Goal: Task Accomplishment & Management: Manage account settings

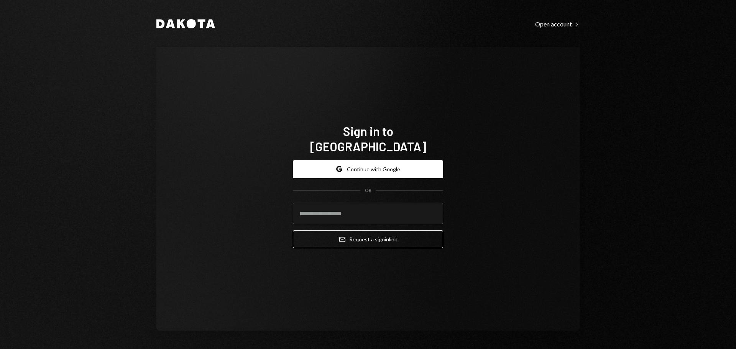
click at [349, 54] on div "Sign in to Dakota Google Continue with Google OR Email Request a sign in link" at bounding box center [367, 189] width 423 height 284
click at [368, 160] on button "Google Continue with Google" at bounding box center [368, 169] width 150 height 18
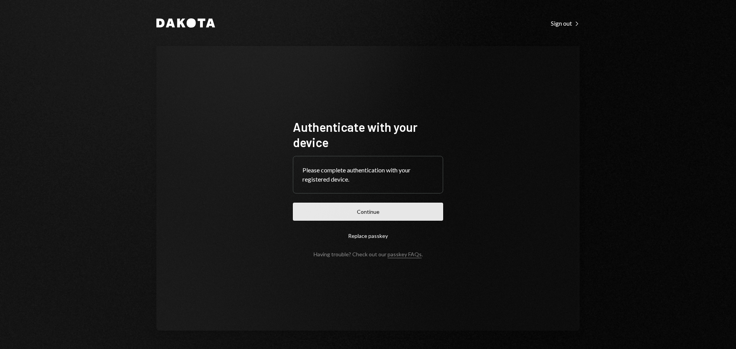
click at [366, 203] on button "Continue" at bounding box center [368, 212] width 150 height 18
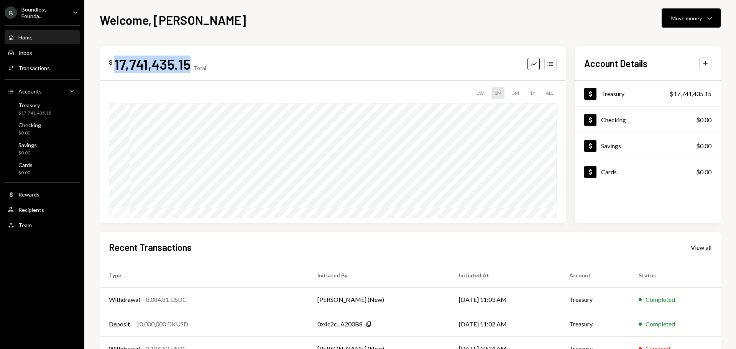
drag, startPoint x: 189, startPoint y: 60, endPoint x: 113, endPoint y: 64, distance: 76.0
click at [113, 64] on div "$ 17,741,435.15" at bounding box center [150, 64] width 82 height 17
copy div "17,741,435.15"
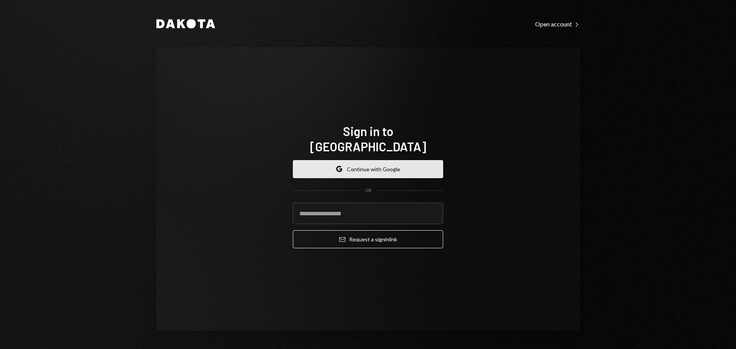
click at [389, 165] on button "Google Continue with Google" at bounding box center [368, 169] width 150 height 18
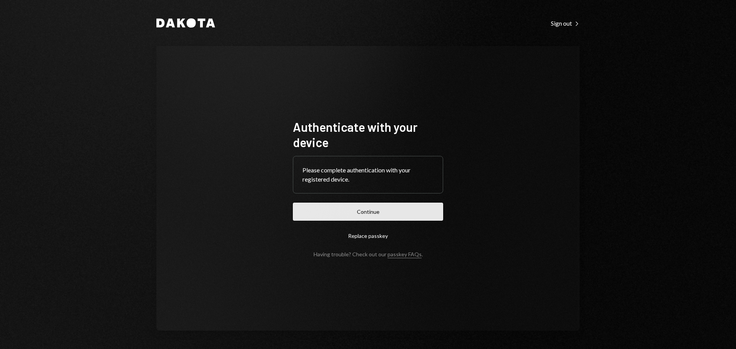
click at [403, 215] on button "Continue" at bounding box center [368, 212] width 150 height 18
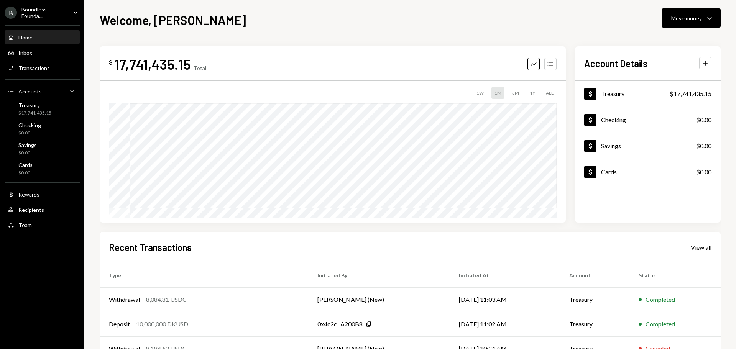
click at [40, 16] on div "Boundless Founda..." at bounding box center [43, 12] width 45 height 13
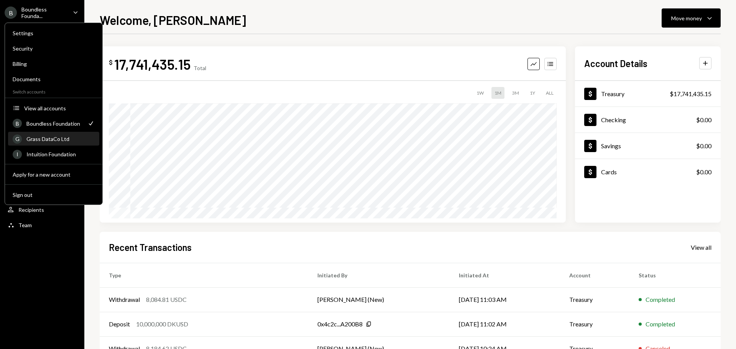
click at [48, 144] on div "G Grass DataCo Ltd" at bounding box center [54, 139] width 82 height 13
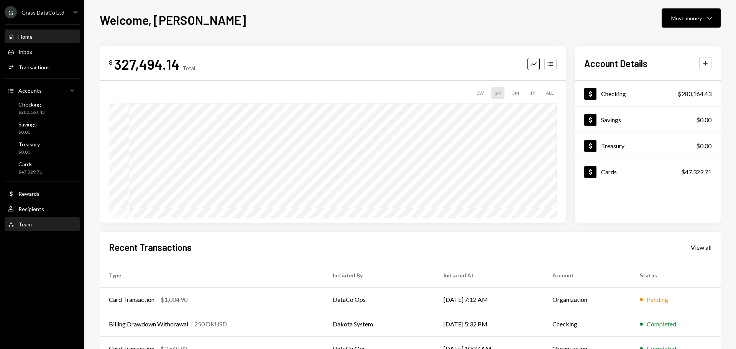
click at [35, 226] on div "Team Team" at bounding box center [42, 224] width 69 height 7
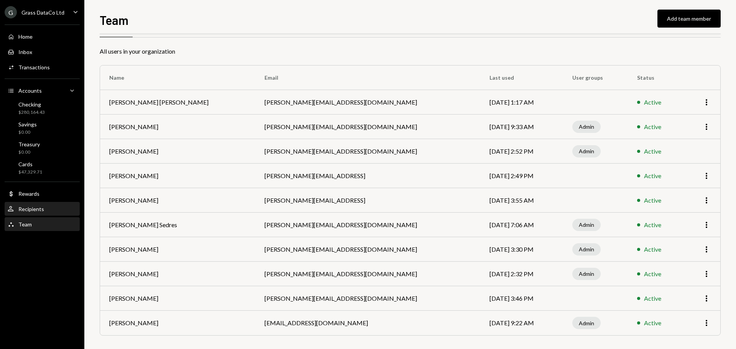
scroll to position [25, 0]
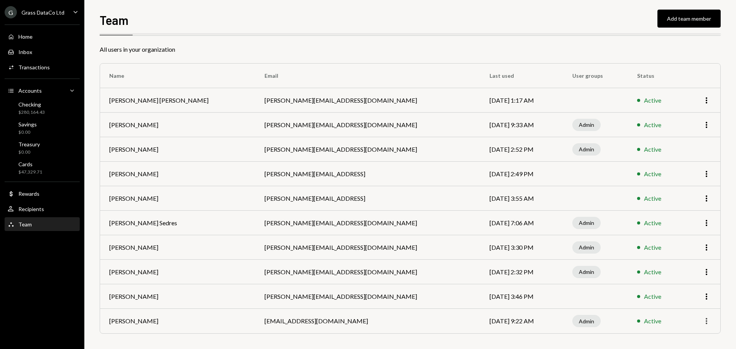
click at [704, 319] on icon "More" at bounding box center [706, 321] width 9 height 9
click at [480, 326] on td "[DATE] 9:22 AM" at bounding box center [521, 321] width 83 height 25
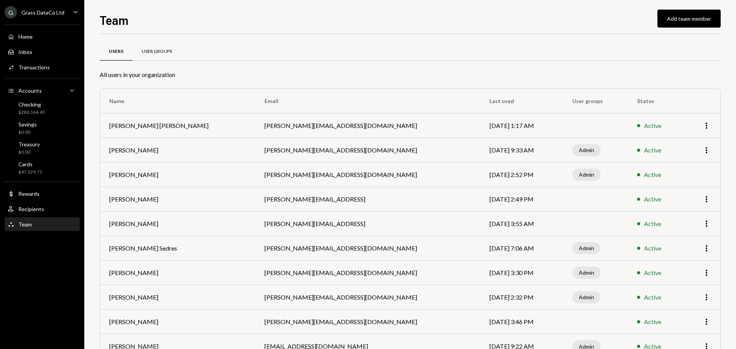
click at [164, 47] on div "User Groups" at bounding box center [157, 52] width 49 height 18
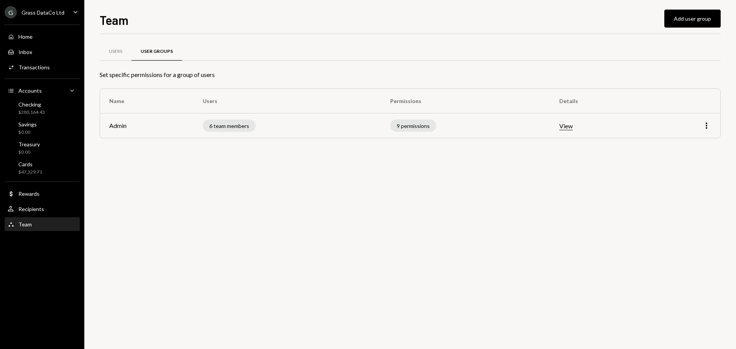
click at [712, 125] on td "More" at bounding box center [684, 125] width 72 height 25
click at [704, 126] on icon "More" at bounding box center [706, 125] width 9 height 9
click at [683, 140] on div "Edit" at bounding box center [689, 141] width 38 height 13
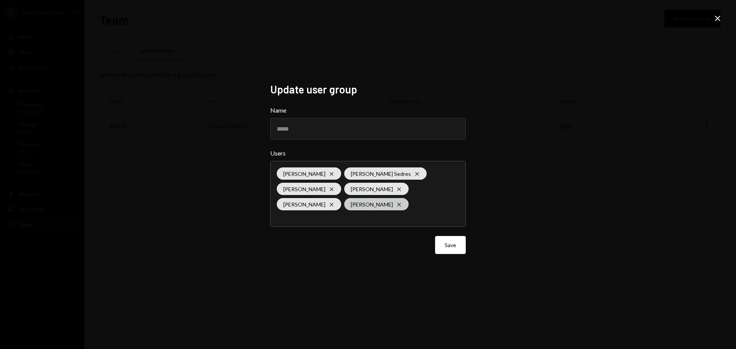
click at [398, 205] on icon "Cross" at bounding box center [399, 205] width 6 height 6
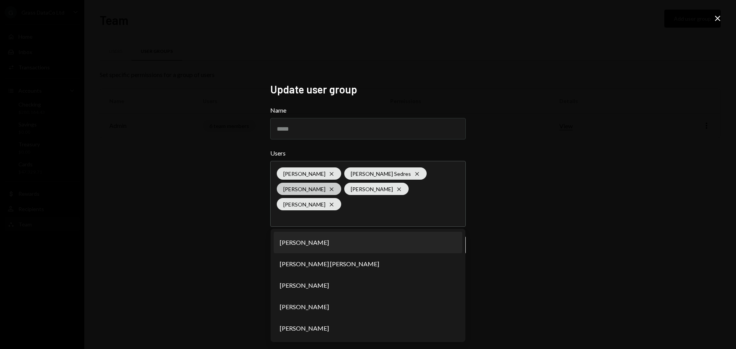
click at [335, 187] on icon "Cross" at bounding box center [332, 189] width 6 height 6
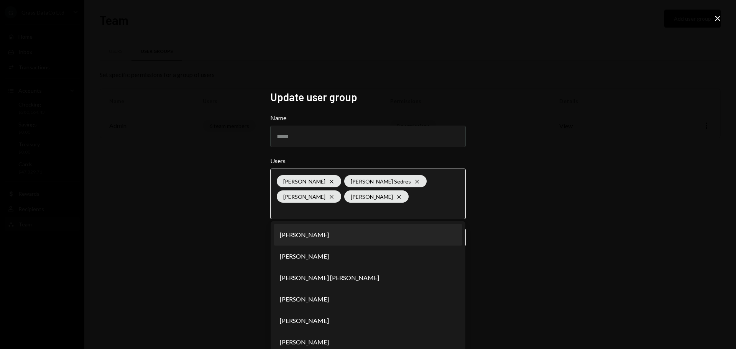
scroll to position [7, 0]
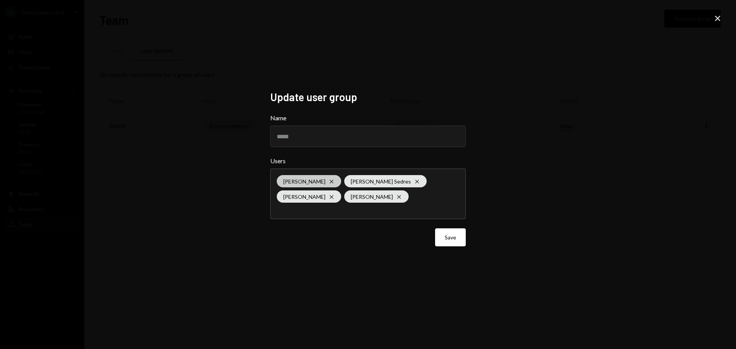
click at [319, 174] on div "Bret Shilliday Cross Garon Sedres Cross Bret Shilliday Cross Kevin Foster-Archi…" at bounding box center [368, 194] width 182 height 50
click at [335, 194] on icon "Cross" at bounding box center [332, 197] width 6 height 6
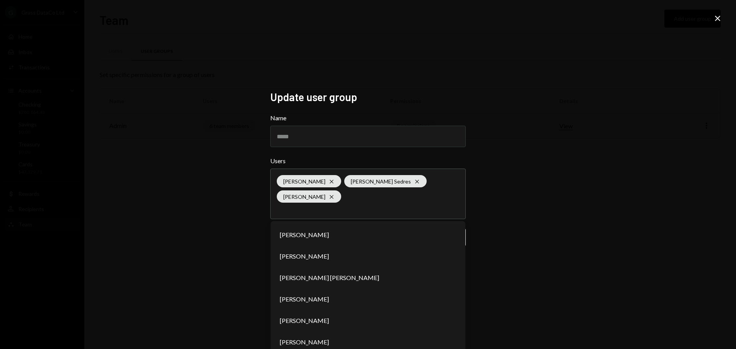
click at [499, 287] on div "Update user group Name ***** Users Bret Shilliday Cross Garon Sedres Cross Kevi…" at bounding box center [368, 174] width 736 height 349
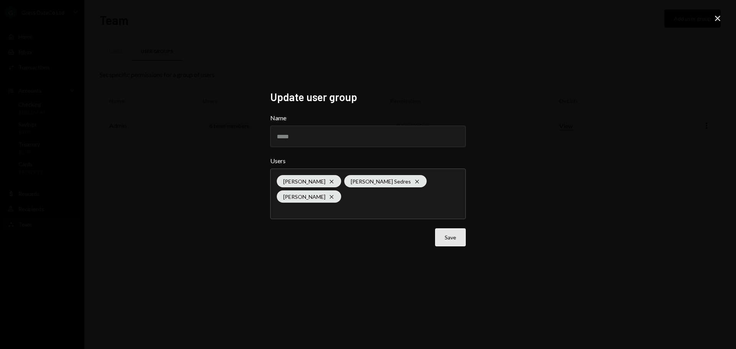
click at [452, 237] on button "Save" at bounding box center [450, 237] width 31 height 18
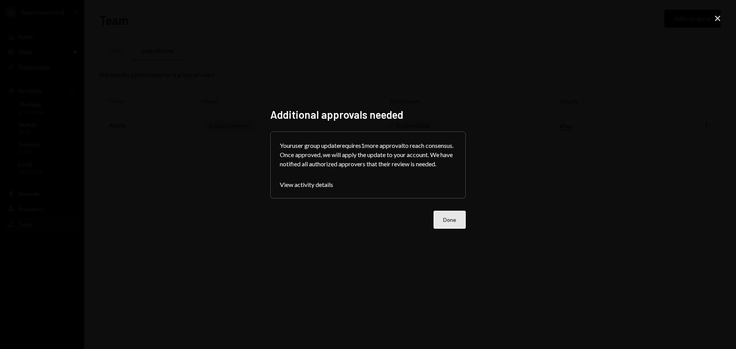
click at [447, 227] on button "Done" at bounding box center [450, 220] width 32 height 18
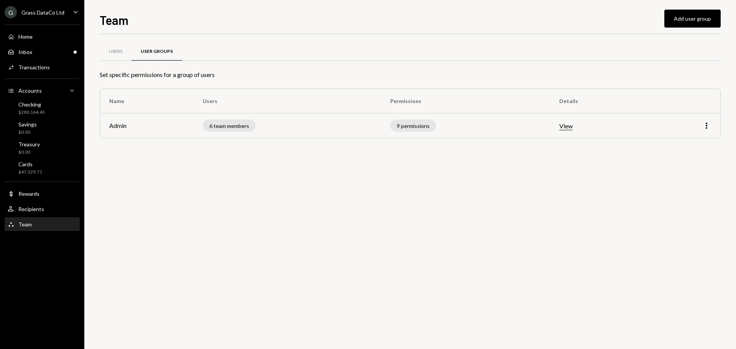
click at [45, 12] on div "Grass DataCo Ltd" at bounding box center [42, 12] width 43 height 7
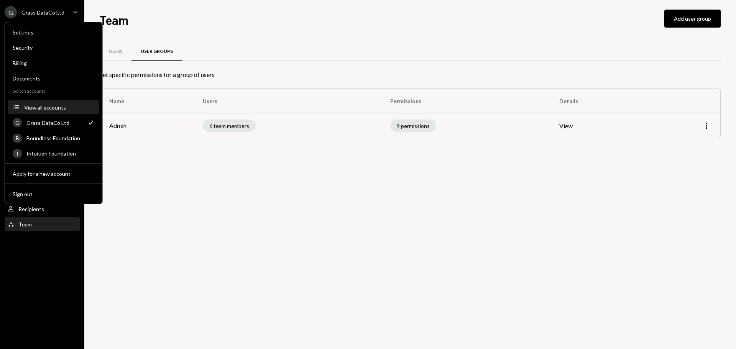
click at [53, 109] on div "View all accounts" at bounding box center [59, 107] width 71 height 7
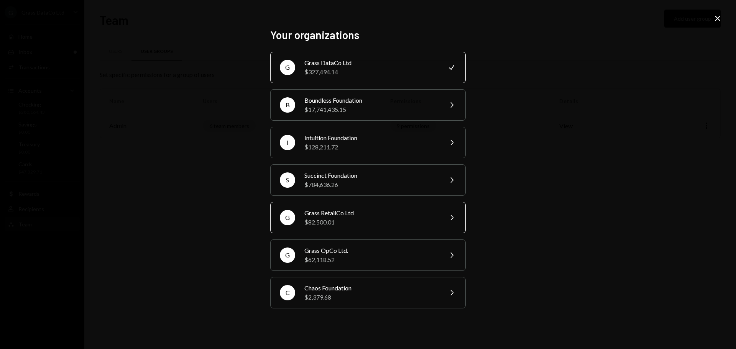
click at [336, 212] on div "Grass RetailCo Ltd" at bounding box center [370, 213] width 133 height 9
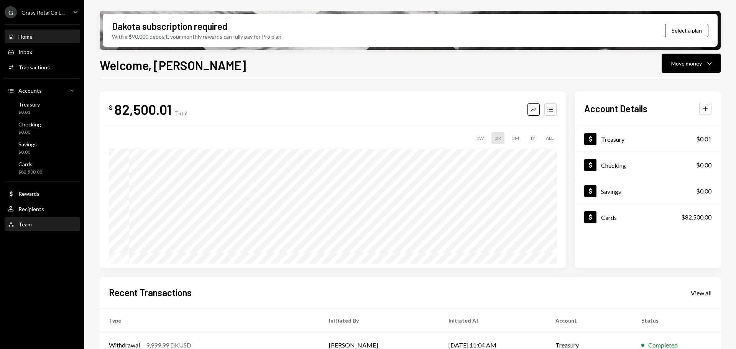
click at [19, 222] on div "Team" at bounding box center [24, 224] width 13 height 7
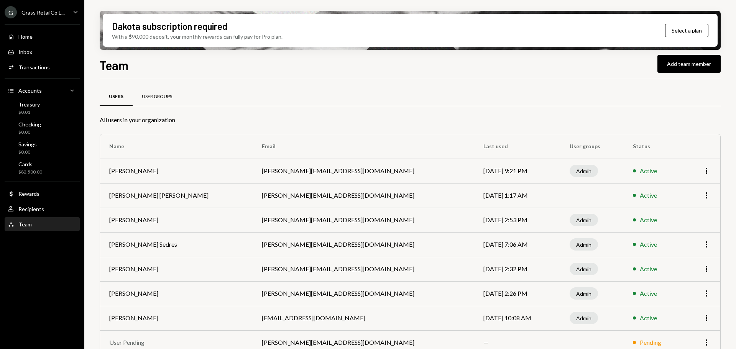
click at [162, 100] on div "User Groups" at bounding box center [157, 97] width 49 height 18
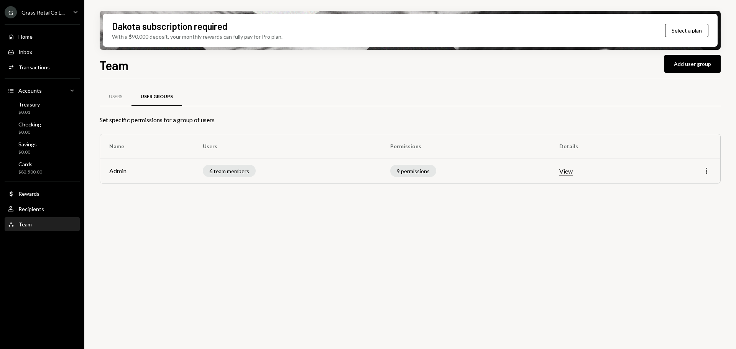
click at [708, 173] on icon "More" at bounding box center [706, 170] width 9 height 9
click at [680, 184] on div "Edit" at bounding box center [689, 187] width 38 height 13
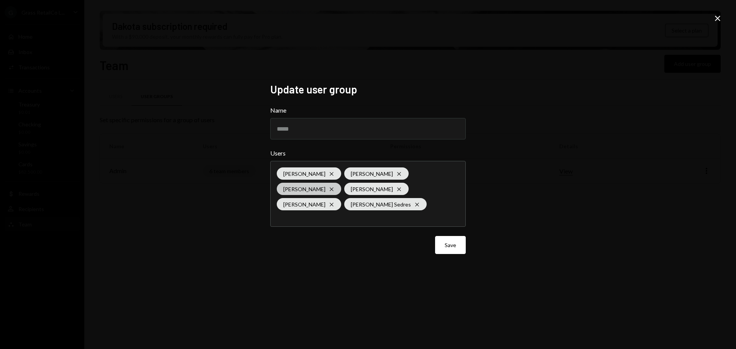
click at [329, 187] on icon "Cross" at bounding box center [332, 189] width 6 height 6
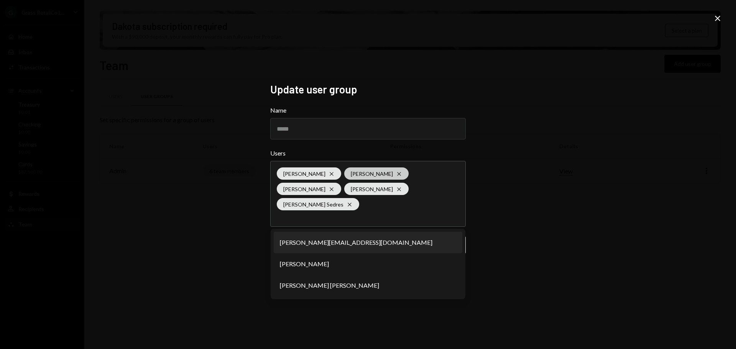
click at [396, 171] on icon "Cross" at bounding box center [399, 174] width 6 height 6
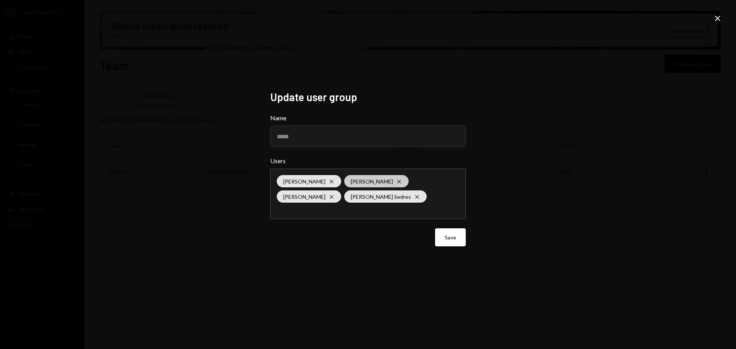
click at [401, 182] on icon at bounding box center [398, 181] width 3 height 3
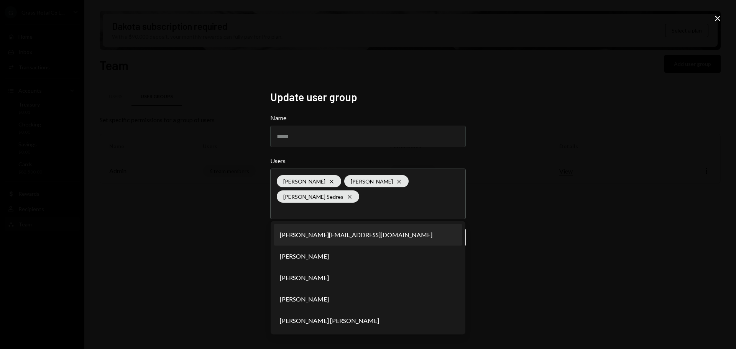
click at [520, 222] on div "Update user group Name ***** Users Kevin Foster-Archibald Cross Bret Shilliday …" at bounding box center [368, 174] width 736 height 349
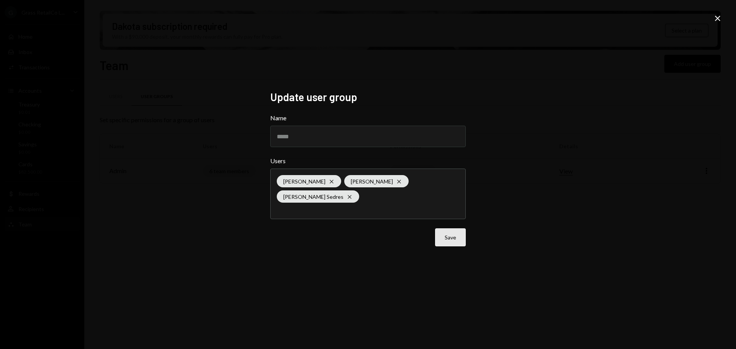
click at [449, 233] on button "Save" at bounding box center [450, 237] width 31 height 18
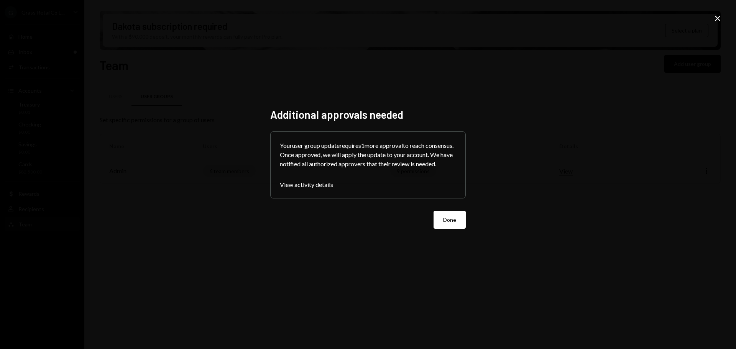
click at [442, 233] on div "Additional approvals needed Your user group update requires 1 more approval to …" at bounding box center [368, 174] width 196 height 133
click at [448, 228] on button "Done" at bounding box center [450, 220] width 32 height 18
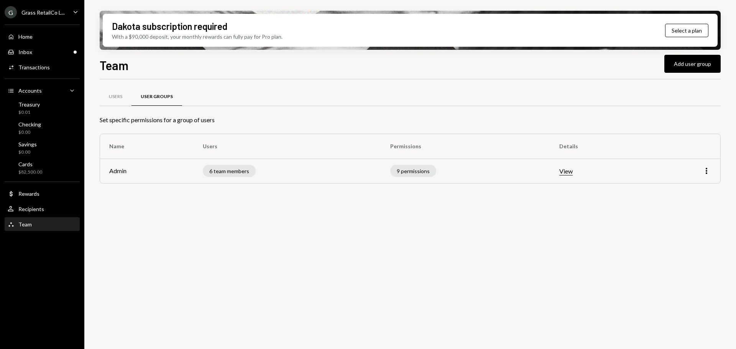
click at [67, 13] on div "G Grass RetailCo L... Caret Down" at bounding box center [42, 12] width 84 height 12
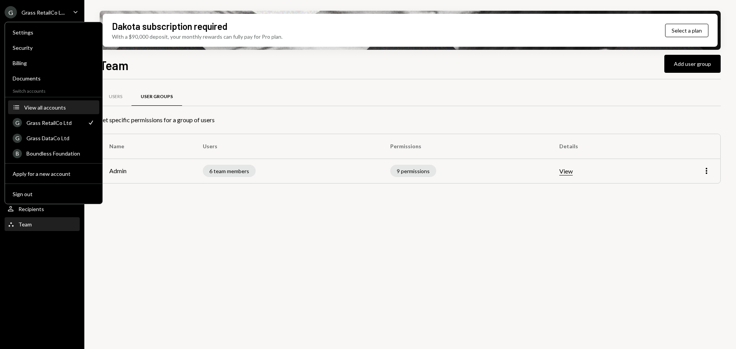
click at [56, 107] on div "View all accounts" at bounding box center [59, 107] width 71 height 7
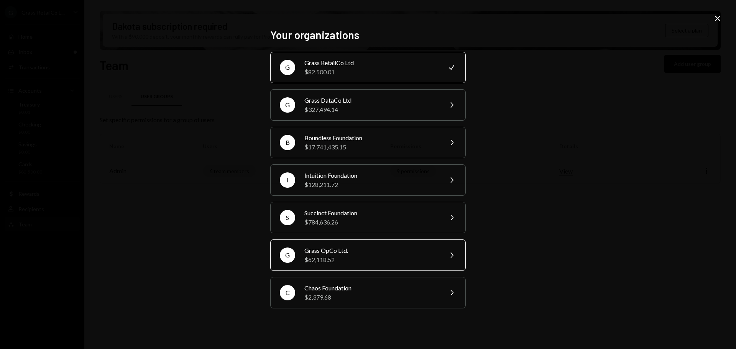
click at [346, 255] on div "$62,118.52" at bounding box center [370, 259] width 133 height 9
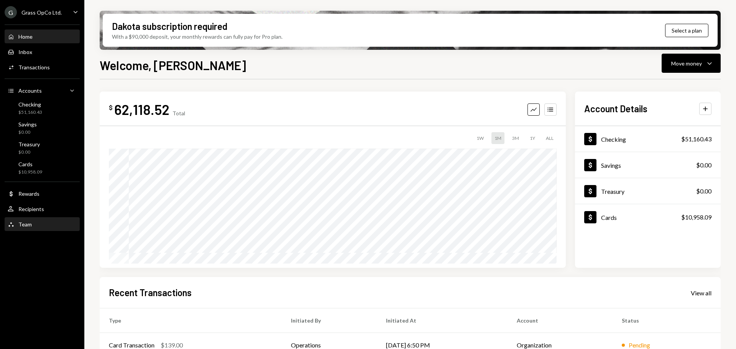
click at [37, 225] on div "Team Team" at bounding box center [42, 224] width 69 height 7
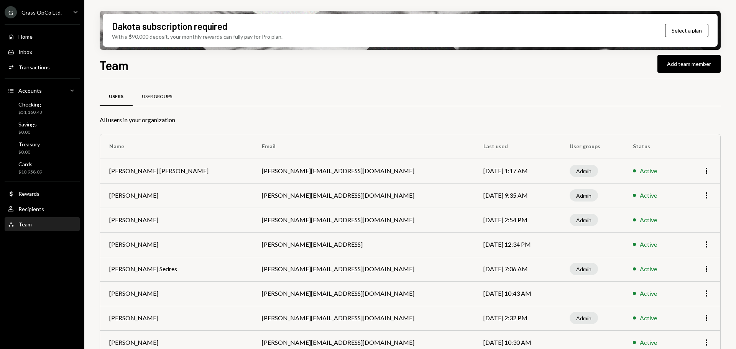
click at [174, 98] on div "User Groups" at bounding box center [157, 97] width 49 height 18
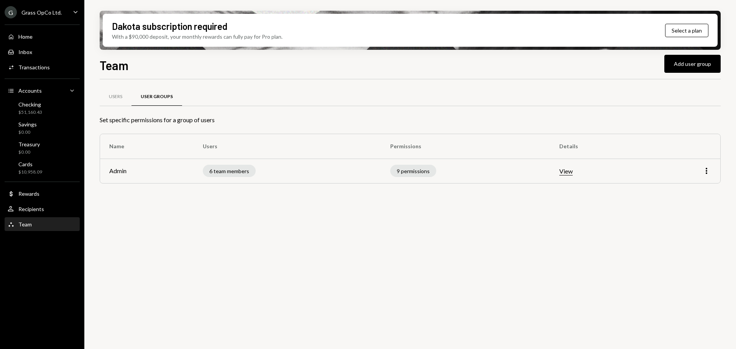
click at [714, 169] on td "More" at bounding box center [684, 171] width 72 height 25
click at [703, 170] on icon "More" at bounding box center [706, 170] width 9 height 9
click at [693, 179] on div "Edit" at bounding box center [689, 187] width 44 height 20
click at [686, 186] on div "Edit" at bounding box center [689, 187] width 38 height 13
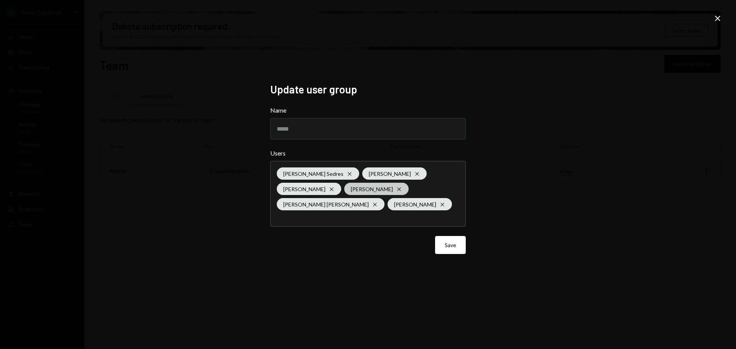
click at [396, 187] on icon "Cross" at bounding box center [399, 189] width 6 height 6
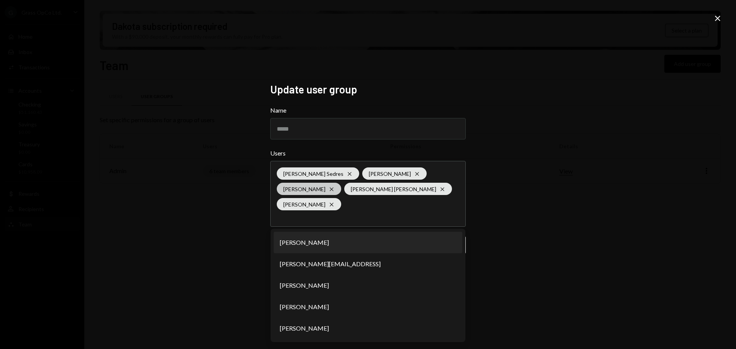
click at [329, 192] on icon "Cross" at bounding box center [332, 189] width 6 height 6
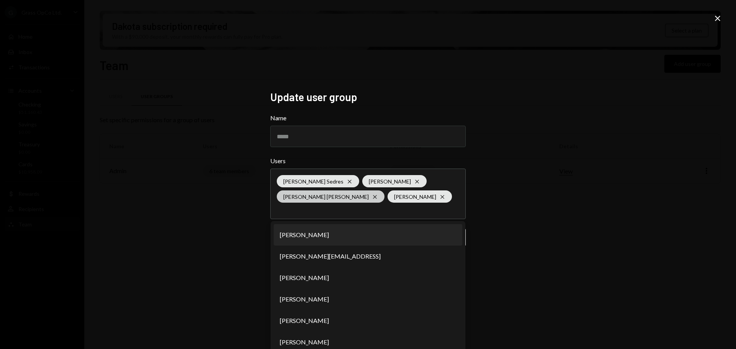
click at [372, 194] on icon "Cross" at bounding box center [375, 197] width 6 height 6
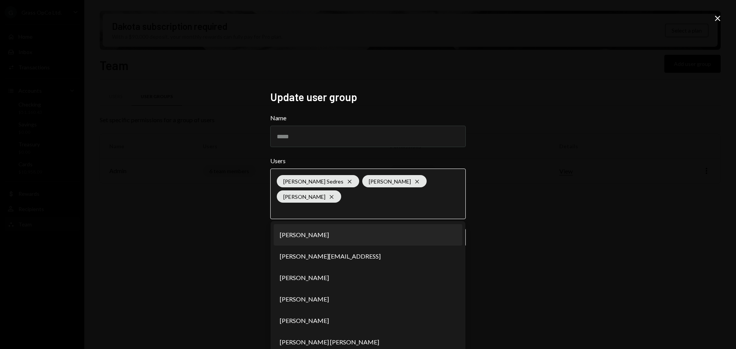
scroll to position [29, 0]
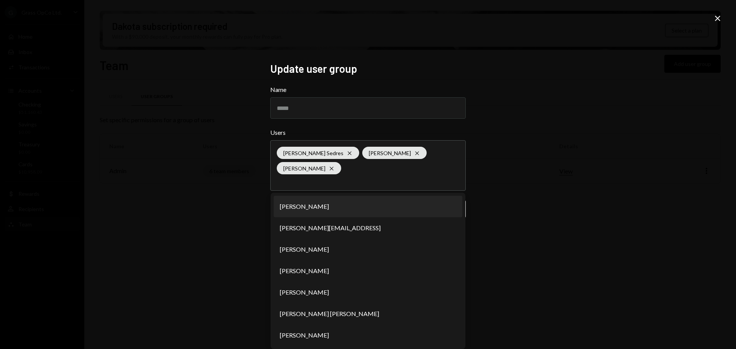
click at [528, 221] on div "Update user group Name ***** Users Garon Sedres Cross Kevin Foster-Archibald Cr…" at bounding box center [368, 174] width 736 height 349
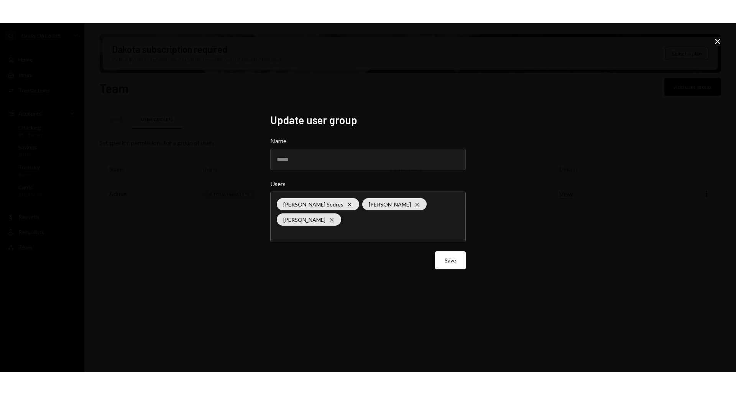
scroll to position [0, 0]
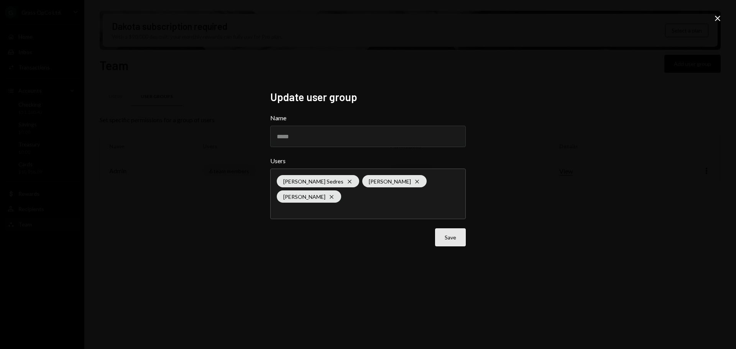
click at [453, 238] on button "Save" at bounding box center [450, 237] width 31 height 18
click at [457, 235] on button "Save" at bounding box center [450, 237] width 31 height 18
click at [457, 235] on div "Save" at bounding box center [368, 237] width 196 height 18
click at [457, 235] on button "Save" at bounding box center [450, 237] width 31 height 18
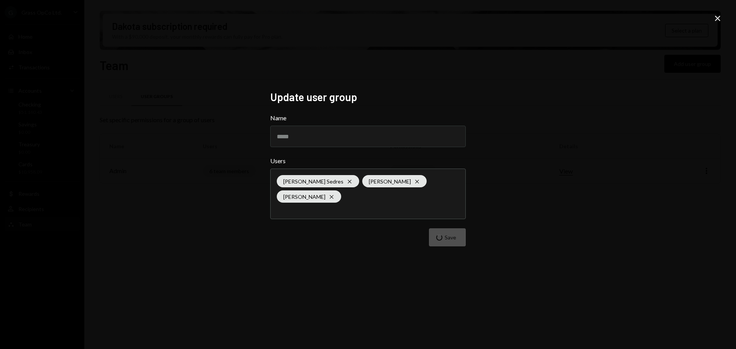
click at [457, 235] on div "Save" at bounding box center [368, 237] width 196 height 18
click at [457, 235] on button "Save" at bounding box center [447, 237] width 37 height 18
click at [714, 15] on icon "Close" at bounding box center [717, 18] width 9 height 9
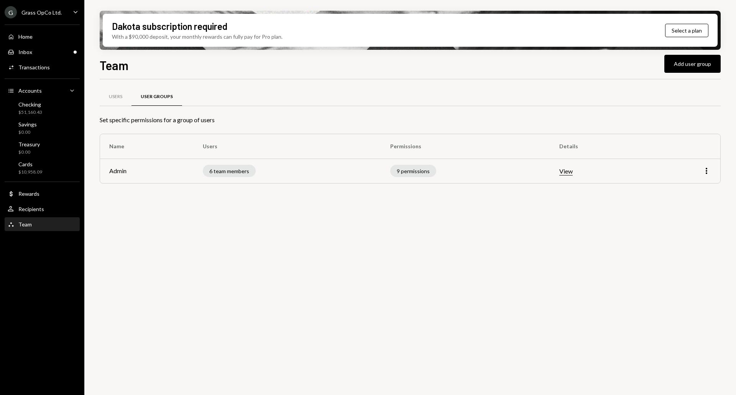
click at [41, 11] on div "Grass OpCo Ltd." at bounding box center [41, 12] width 40 height 7
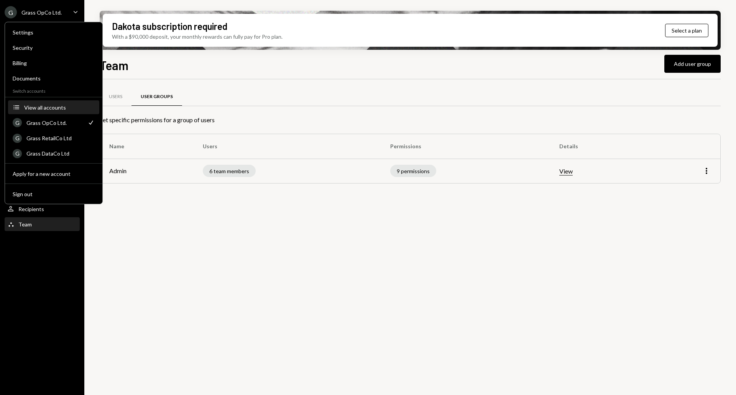
click at [53, 109] on div "View all accounts" at bounding box center [59, 107] width 71 height 7
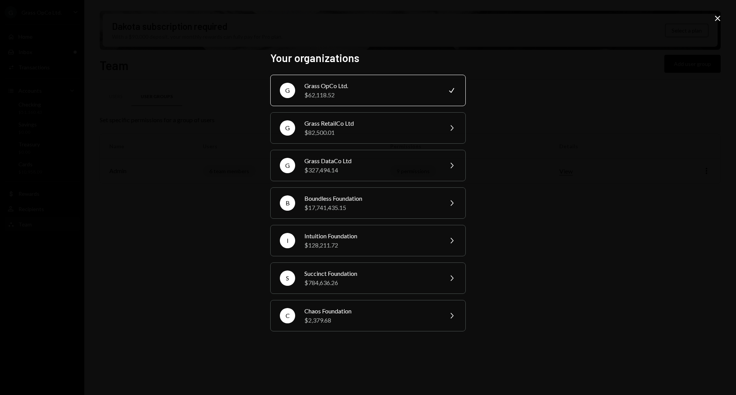
click at [311, 81] on div "G Grass OpCo Ltd. $62,118.52 Check" at bounding box center [368, 90] width 196 height 31
click at [333, 88] on div "Grass OpCo Ltd." at bounding box center [370, 85] width 133 height 9
click at [497, 97] on div "Your organizations G Grass OpCo Ltd. $62,118.52 Check G Grass RetailCo Ltd $82,…" at bounding box center [368, 197] width 736 height 395
click at [720, 14] on icon "Close" at bounding box center [717, 18] width 9 height 9
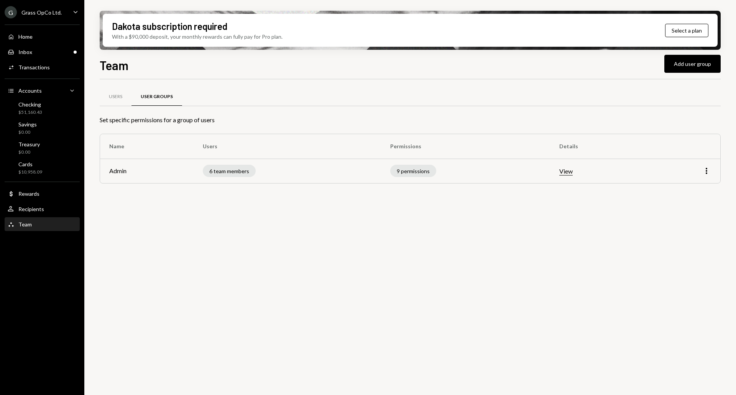
click at [38, 19] on ul "G Grass OpCo Ltd. Caret Down Home Home Inbox Inbox Activities Transactions Acco…" at bounding box center [42, 116] width 84 height 233
click at [41, 16] on div "G Grass OpCo Ltd." at bounding box center [33, 12] width 57 height 12
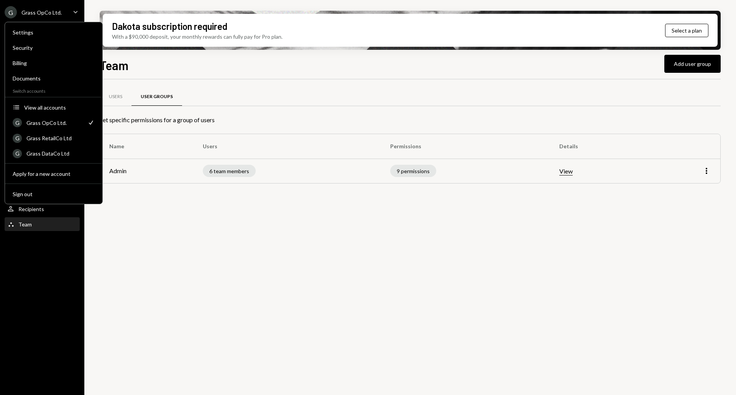
click at [62, 127] on div "G Grass OpCo Ltd. Check" at bounding box center [53, 123] width 91 height 14
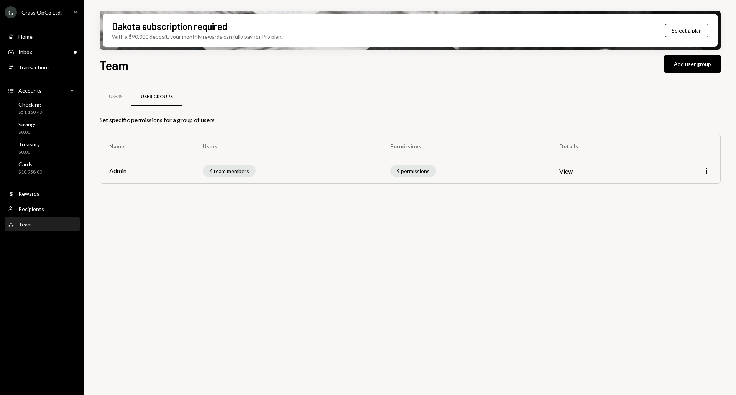
click at [235, 241] on div "Users User Groups Set specific permissions for a group of users Name Users Perm…" at bounding box center [410, 241] width 621 height 325
click at [29, 53] on div "Inbox" at bounding box center [25, 52] width 14 height 7
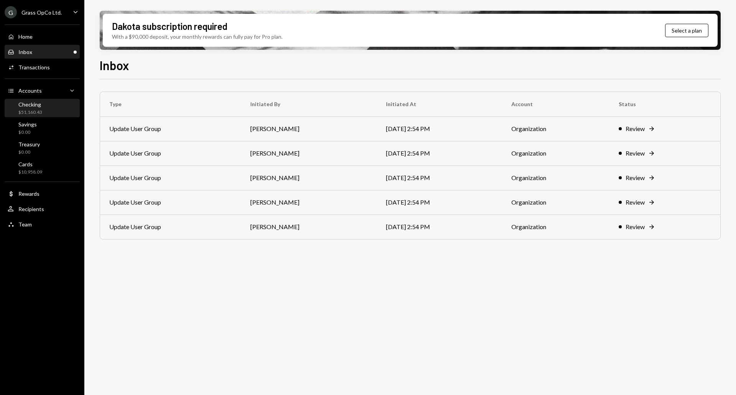
click at [45, 110] on div "Checking $51,160.43" at bounding box center [42, 108] width 69 height 15
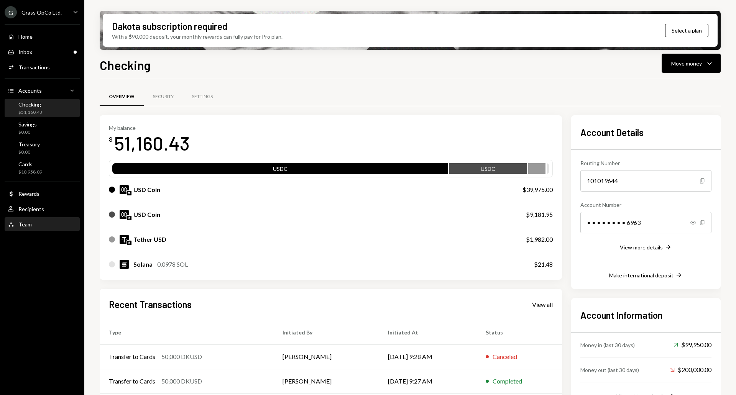
click at [35, 224] on div "Team Team" at bounding box center [42, 224] width 69 height 7
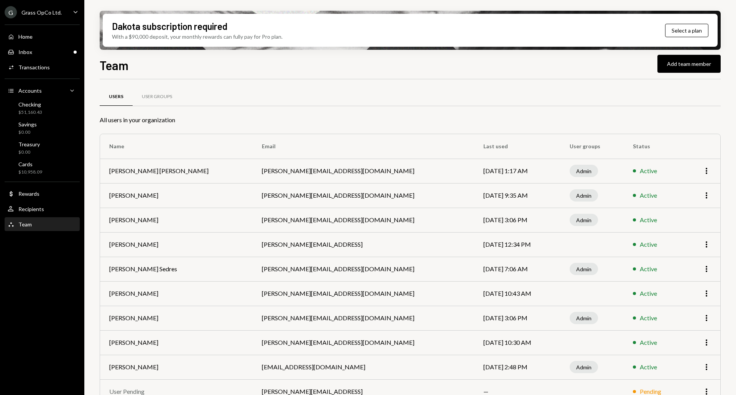
scroll to position [16, 0]
click at [55, 19] on ul "G Grass OpCo Ltd. Caret Down Home Home Inbox Inbox Activities Transactions Acco…" at bounding box center [42, 116] width 84 height 233
click at [46, 10] on div "Grass OpCo Ltd." at bounding box center [41, 12] width 40 height 7
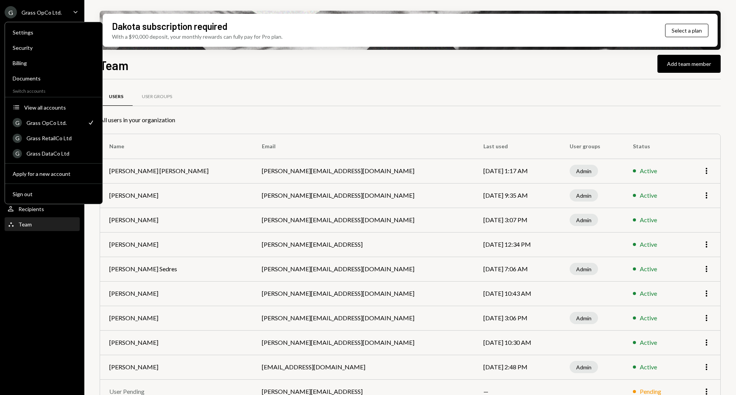
click at [233, 66] on div "Team Add team member" at bounding box center [410, 64] width 621 height 17
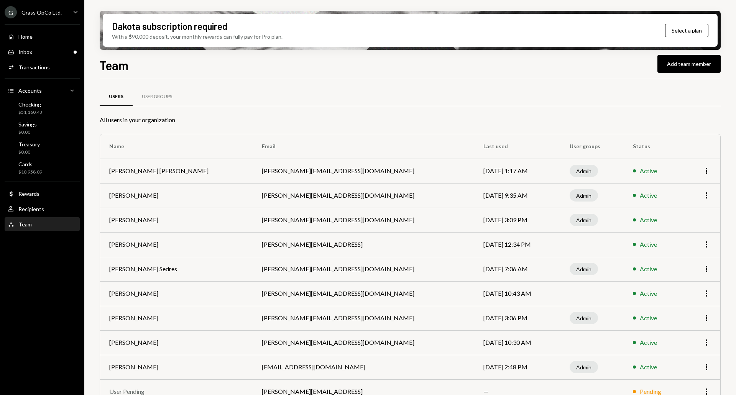
click at [39, 15] on div "Grass OpCo Ltd." at bounding box center [41, 12] width 40 height 7
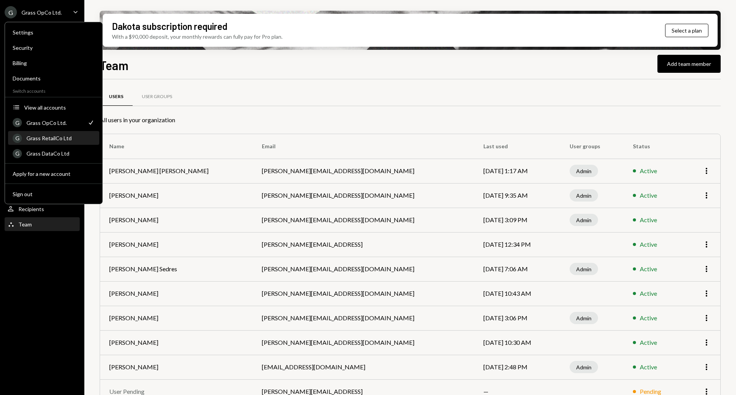
click at [51, 138] on div "Grass RetailCo Ltd" at bounding box center [60, 138] width 68 height 7
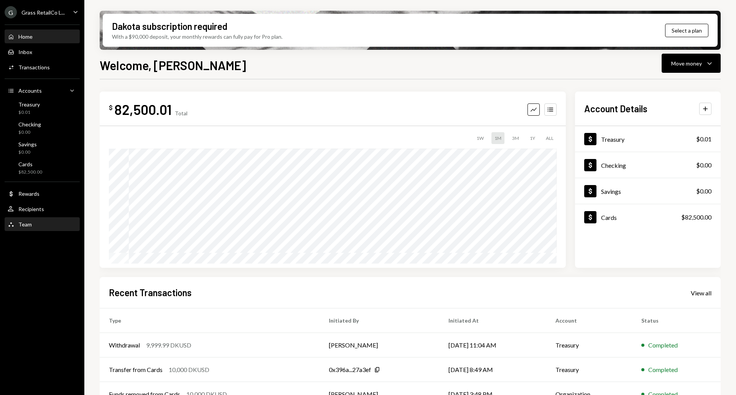
click at [29, 221] on div "Team Team" at bounding box center [20, 224] width 24 height 7
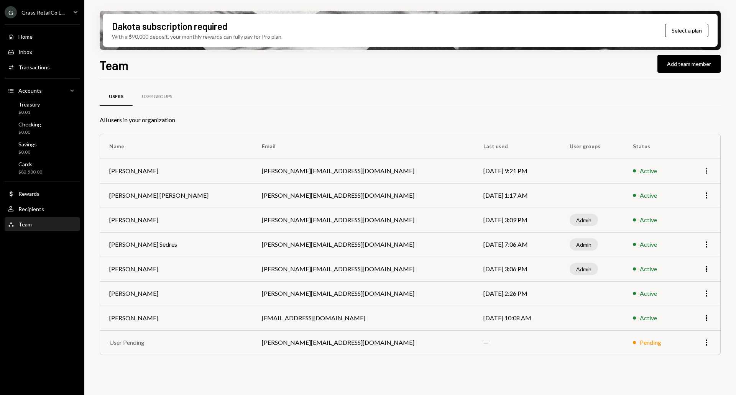
click at [706, 172] on icon "More" at bounding box center [706, 170] width 9 height 9
click at [692, 203] on div "Remove" at bounding box center [689, 200] width 38 height 13
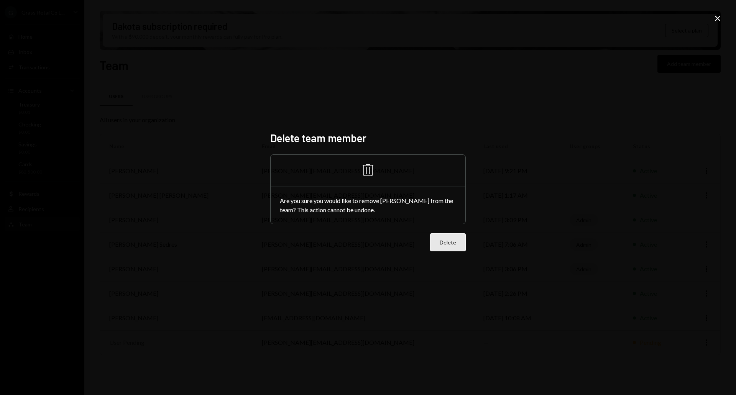
click at [449, 249] on button "Delete" at bounding box center [448, 242] width 36 height 18
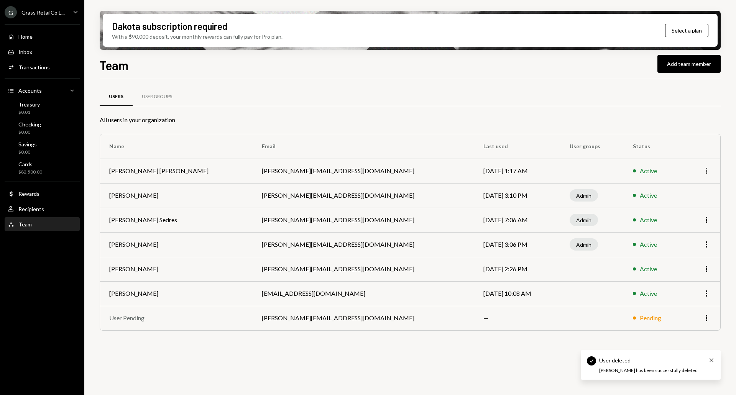
click at [711, 173] on icon "More" at bounding box center [706, 170] width 9 height 9
click at [682, 205] on div "Remove" at bounding box center [689, 200] width 38 height 13
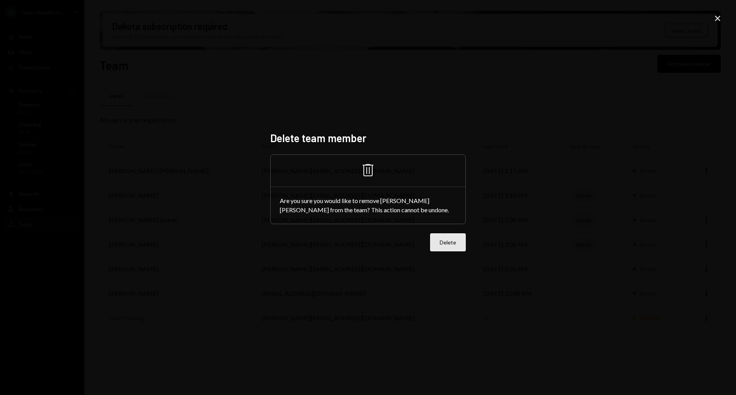
click at [444, 251] on button "Delete" at bounding box center [448, 242] width 36 height 18
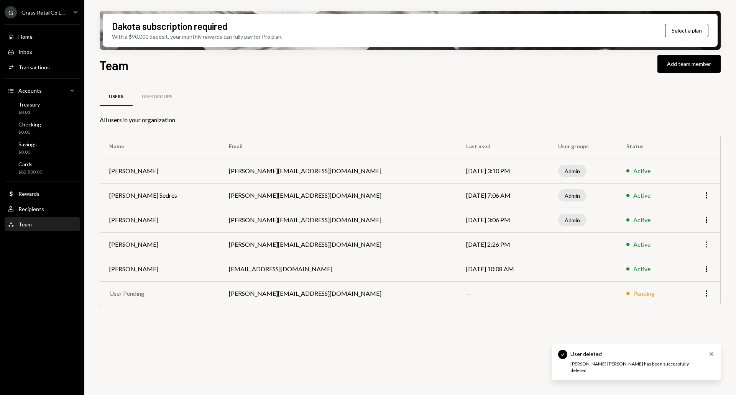
click at [708, 243] on icon "More" at bounding box center [706, 244] width 9 height 9
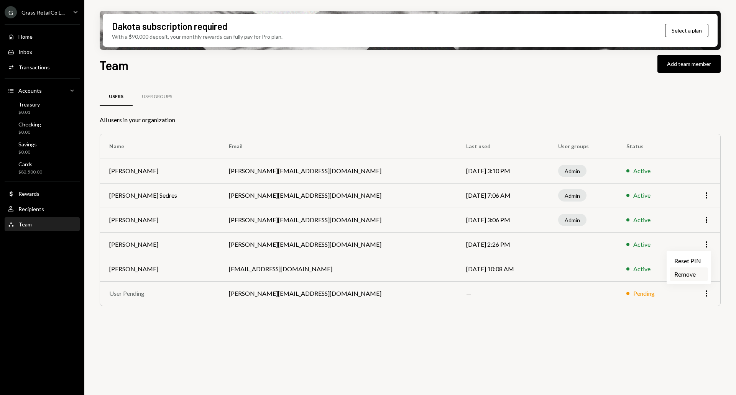
click at [682, 276] on div "Remove" at bounding box center [689, 274] width 38 height 13
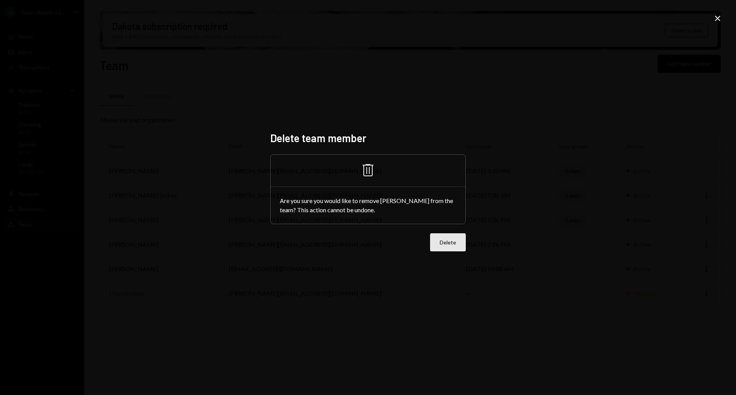
click at [452, 249] on button "Delete" at bounding box center [448, 242] width 36 height 18
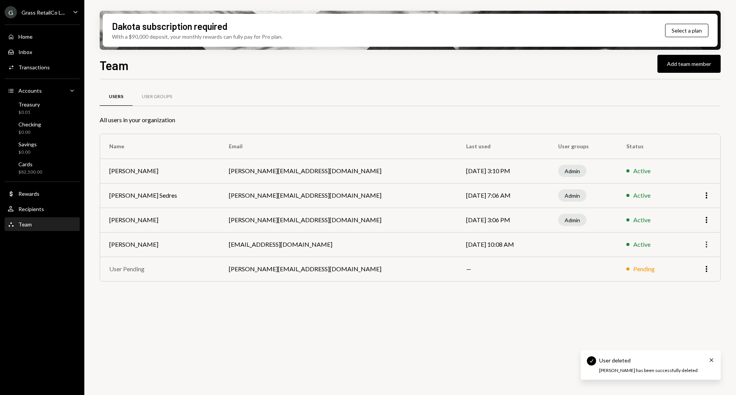
click at [708, 244] on icon "More" at bounding box center [706, 244] width 9 height 9
click at [680, 277] on div "Remove" at bounding box center [689, 274] width 38 height 13
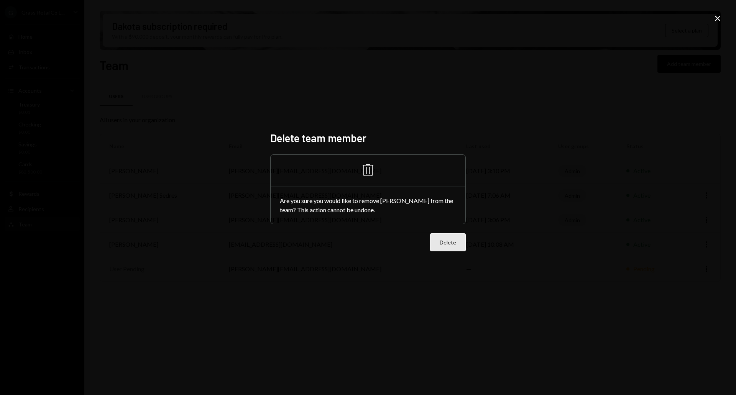
click at [452, 249] on button "Delete" at bounding box center [448, 242] width 36 height 18
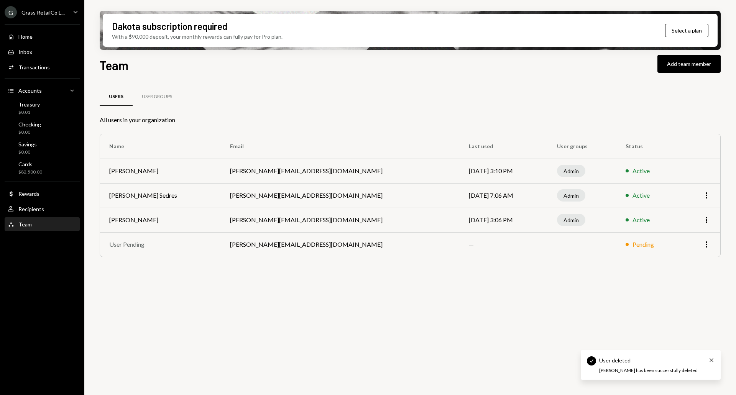
click at [708, 250] on td "More" at bounding box center [701, 244] width 39 height 25
click at [705, 246] on icon "More" at bounding box center [706, 244] width 9 height 9
click at [678, 264] on div "Remove" at bounding box center [689, 260] width 38 height 13
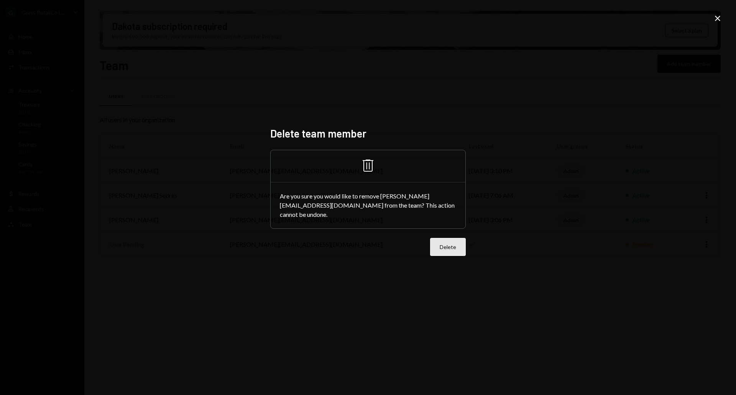
click at [443, 251] on button "Delete" at bounding box center [448, 247] width 36 height 18
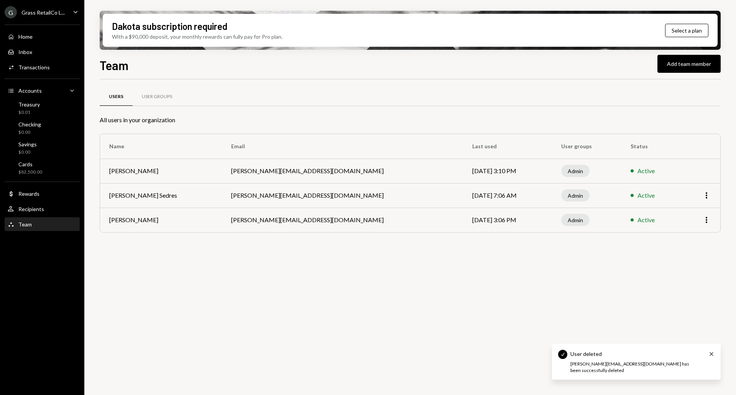
click at [43, 13] on div "Grass RetailCo L..." at bounding box center [42, 12] width 43 height 7
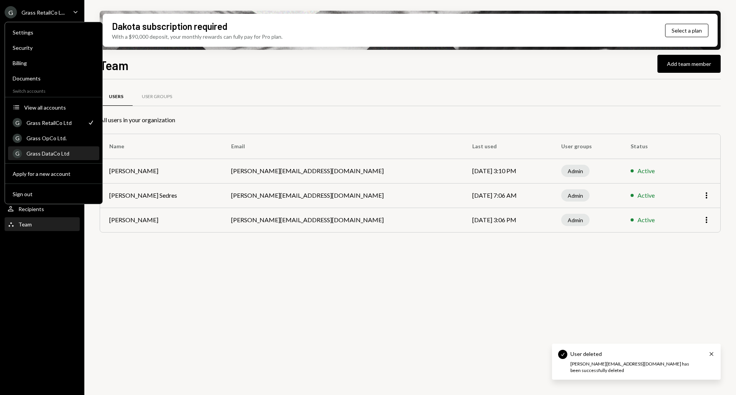
click at [55, 158] on div "G Grass DataCo Ltd" at bounding box center [54, 153] width 82 height 13
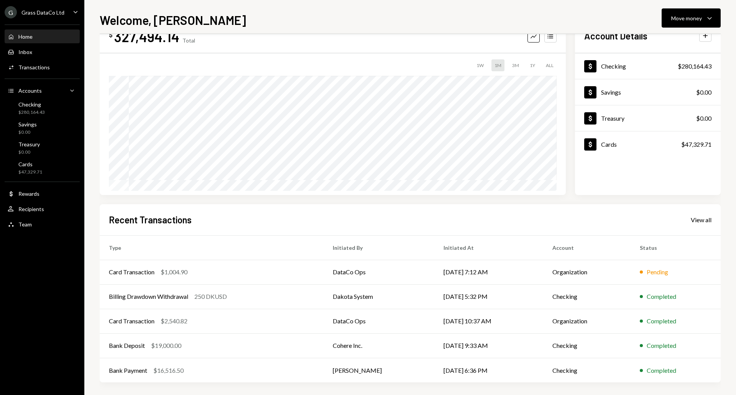
scroll to position [30, 0]
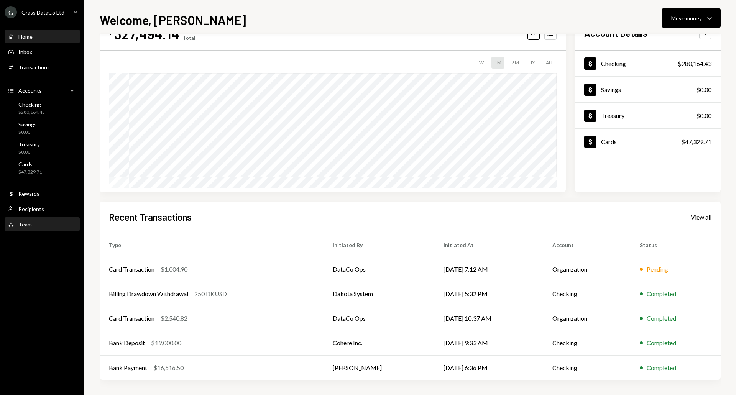
click at [26, 227] on div "Team" at bounding box center [24, 224] width 13 height 7
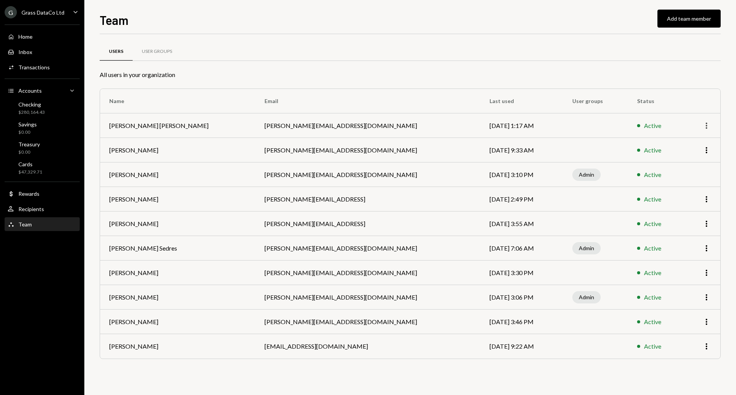
click at [711, 128] on icon "More" at bounding box center [706, 125] width 9 height 9
click at [680, 156] on div "Remove" at bounding box center [689, 155] width 38 height 13
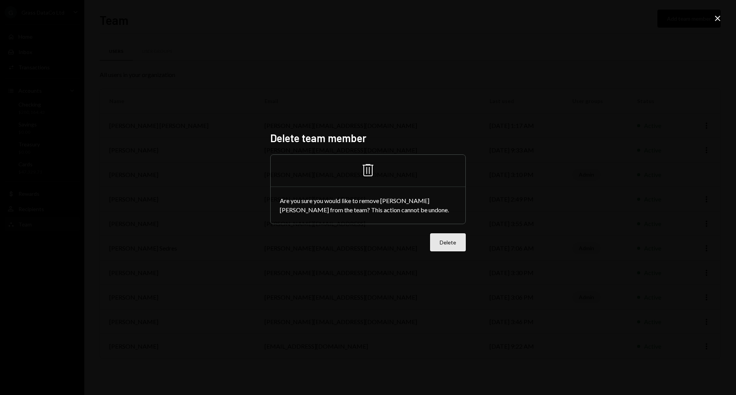
click at [453, 244] on button "Delete" at bounding box center [448, 242] width 36 height 18
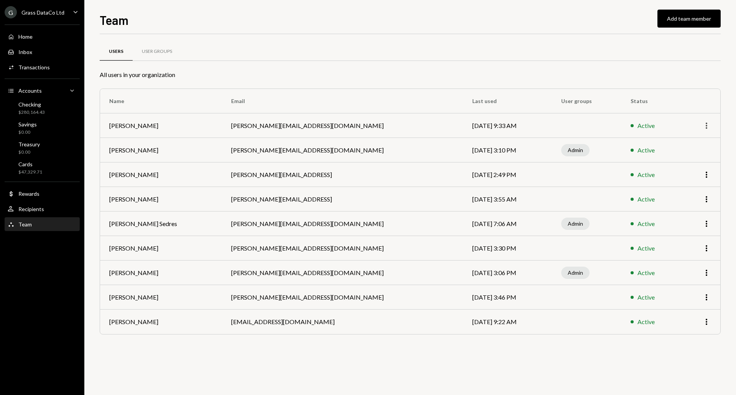
click at [703, 123] on icon "More" at bounding box center [706, 125] width 9 height 9
click at [681, 156] on div "Remove" at bounding box center [689, 155] width 38 height 13
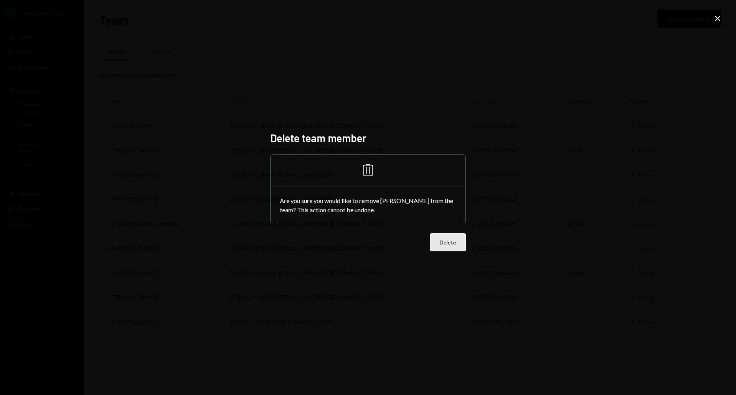
click at [451, 246] on button "Delete" at bounding box center [448, 242] width 36 height 18
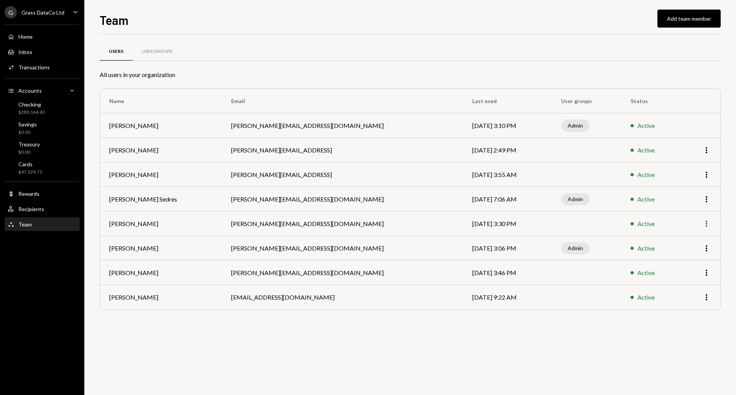
click at [704, 224] on icon "More" at bounding box center [706, 223] width 9 height 9
click at [683, 252] on div "Remove" at bounding box center [689, 253] width 38 height 13
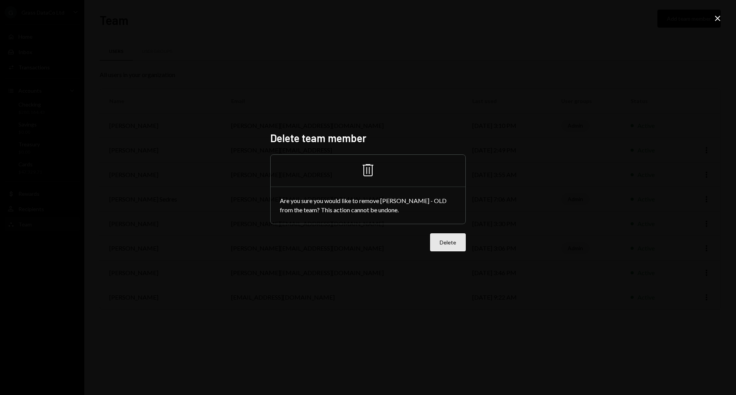
click at [443, 242] on button "Delete" at bounding box center [448, 242] width 36 height 18
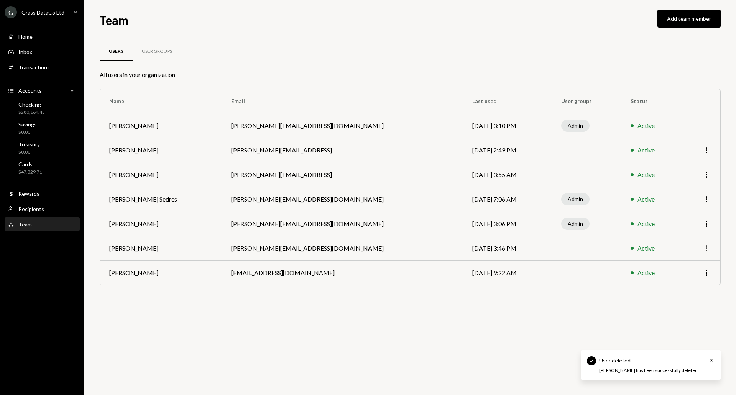
click at [707, 251] on icon "button" at bounding box center [707, 248] width 2 height 6
click at [678, 280] on div "Remove" at bounding box center [689, 277] width 38 height 13
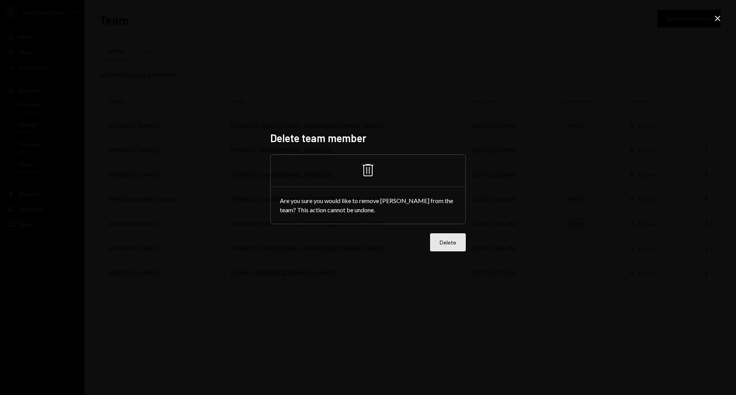
click at [446, 248] on button "Delete" at bounding box center [448, 242] width 36 height 18
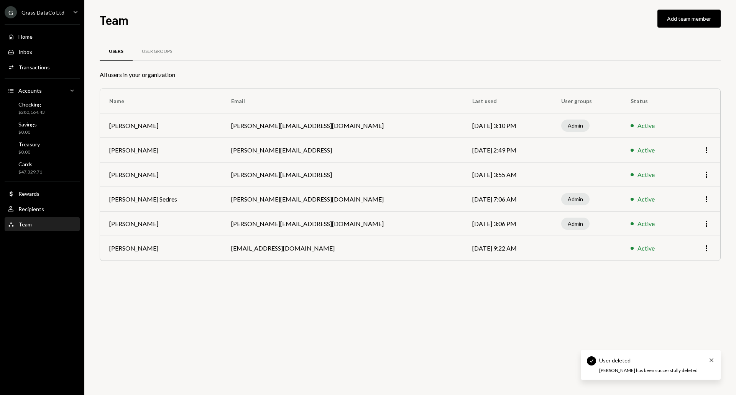
click at [709, 255] on td "More" at bounding box center [700, 248] width 39 height 25
click at [707, 248] on icon "button" at bounding box center [707, 248] width 2 height 6
click at [679, 279] on div "Remove" at bounding box center [689, 277] width 38 height 13
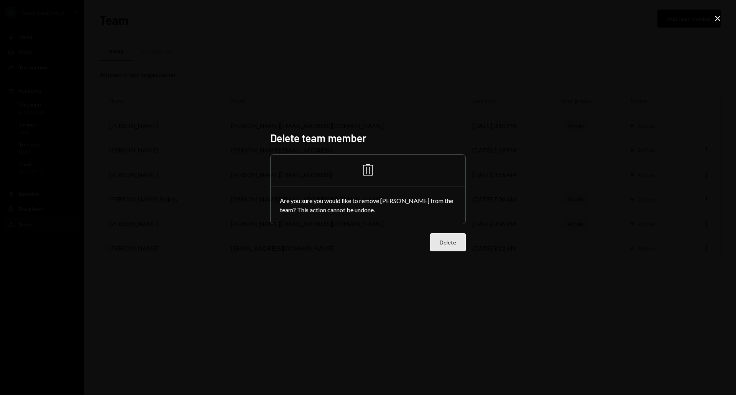
click at [461, 244] on button "Delete" at bounding box center [448, 242] width 36 height 18
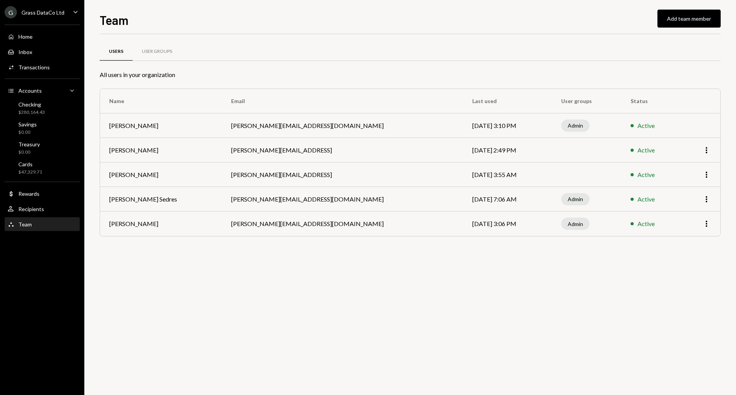
click at [40, 7] on div "G Grass DataCo Ltd" at bounding box center [35, 12] width 60 height 12
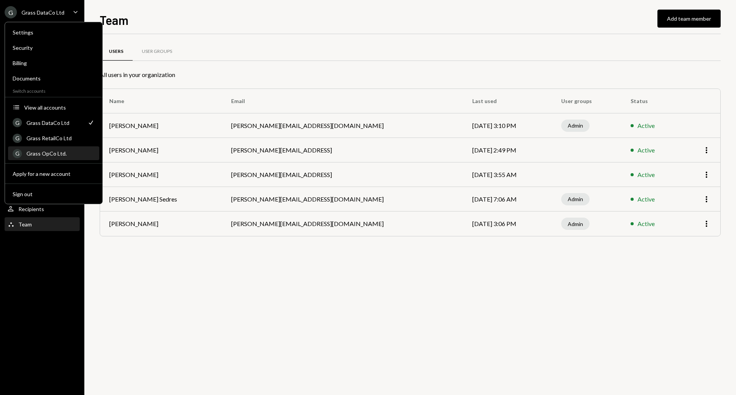
click at [41, 150] on div "G Grass OpCo Ltd." at bounding box center [54, 153] width 82 height 13
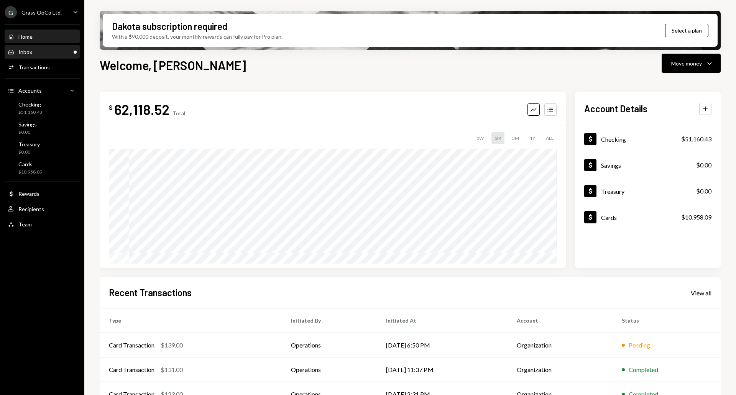
click at [45, 51] on div "Inbox Inbox" at bounding box center [42, 52] width 69 height 7
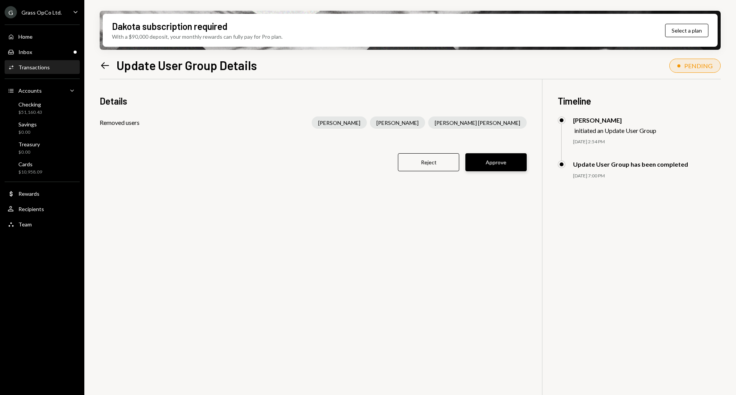
click at [499, 162] on button "Approve" at bounding box center [495, 162] width 61 height 18
click at [104, 71] on div "Left Arrow" at bounding box center [105, 65] width 11 height 11
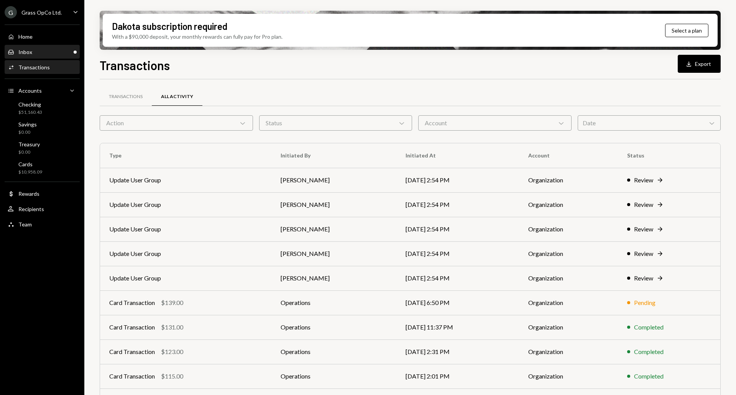
click at [24, 46] on div "Inbox Inbox" at bounding box center [42, 52] width 69 height 13
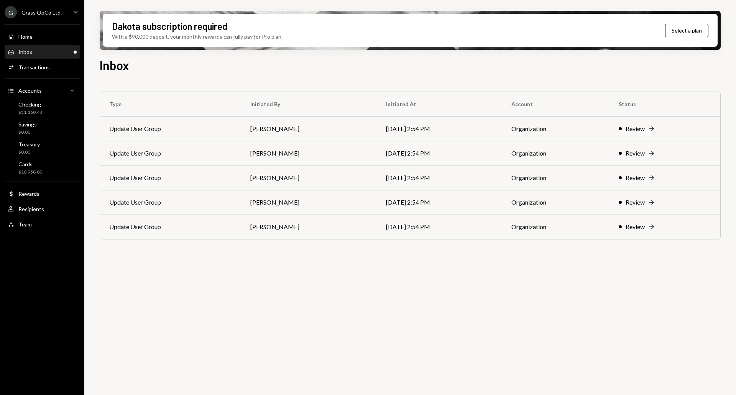
click at [35, 45] on link "Inbox Inbox" at bounding box center [42, 52] width 75 height 14
click at [25, 58] on div "Inbox Inbox" at bounding box center [42, 52] width 69 height 13
click at [559, 225] on td "Organization" at bounding box center [555, 227] width 107 height 25
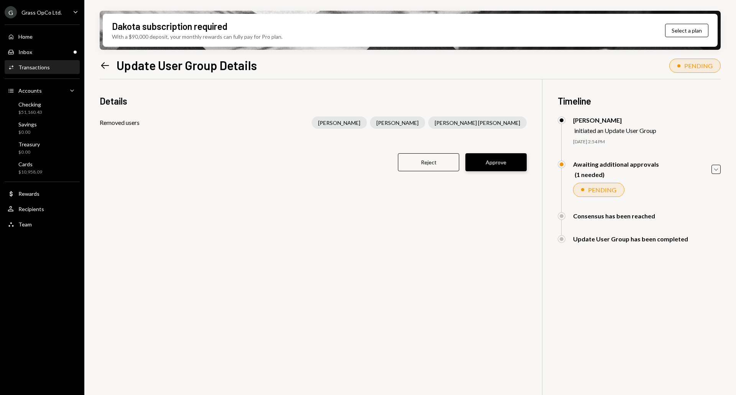
click at [489, 164] on button "Approve" at bounding box center [495, 162] width 61 height 18
click at [107, 66] on icon at bounding box center [105, 65] width 8 height 7
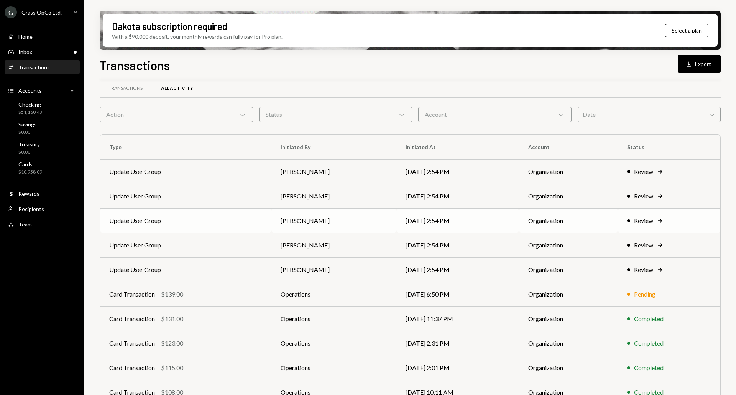
scroll to position [9, 0]
click at [37, 223] on div "Team Team" at bounding box center [42, 224] width 69 height 7
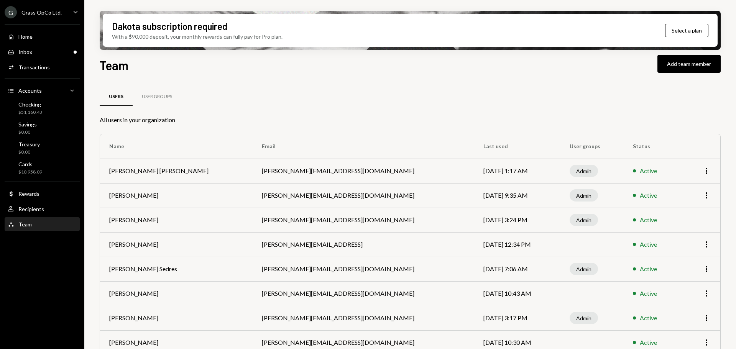
click at [43, 17] on div "G Grass OpCo Ltd." at bounding box center [33, 12] width 57 height 12
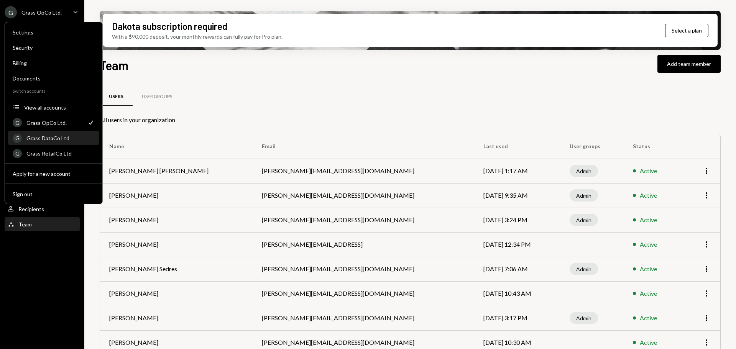
click at [50, 133] on div "G Grass DataCo Ltd" at bounding box center [54, 138] width 82 height 13
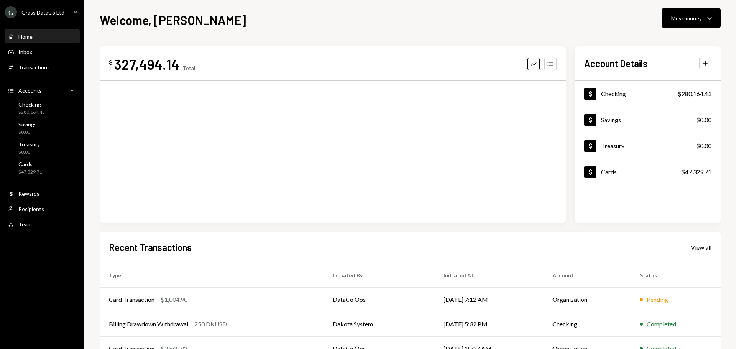
click at [49, 17] on div "G Grass DataCo Ltd" at bounding box center [35, 12] width 60 height 12
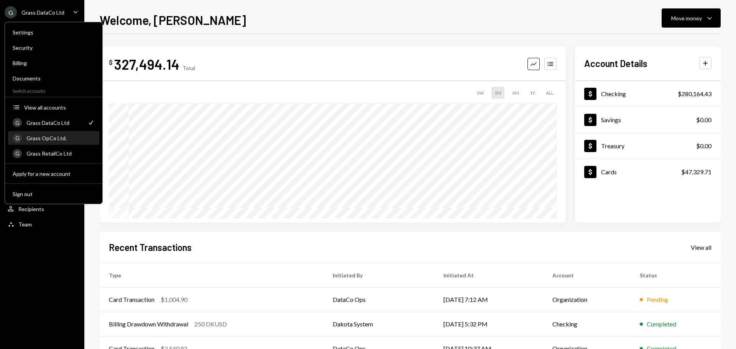
click at [56, 136] on div "Grass OpCo Ltd." at bounding box center [60, 138] width 68 height 7
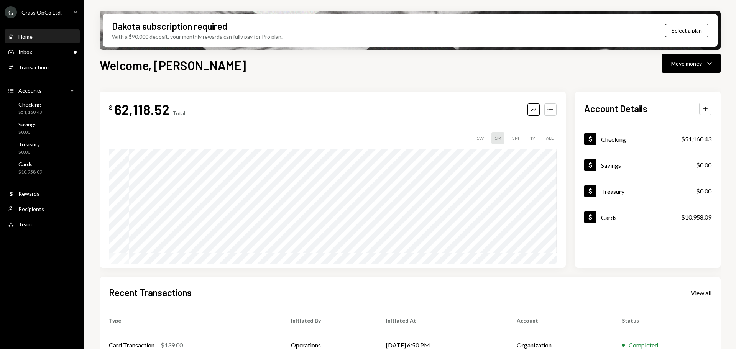
click at [33, 11] on div "Grass OpCo Ltd." at bounding box center [41, 12] width 40 height 7
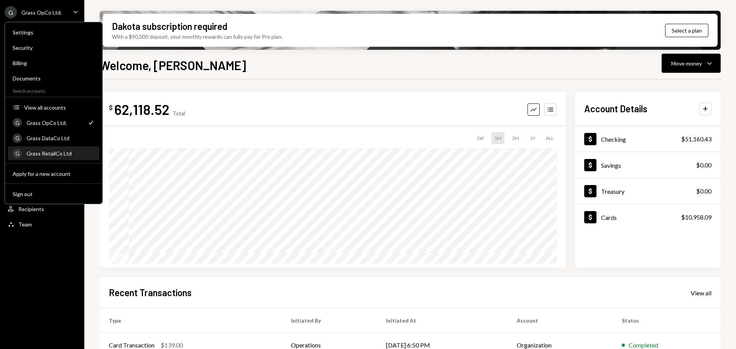
click at [45, 155] on div "Grass RetailCo Ltd" at bounding box center [60, 153] width 68 height 7
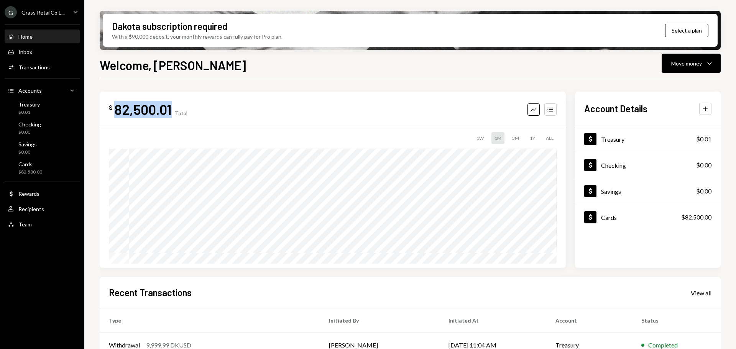
drag, startPoint x: 172, startPoint y: 108, endPoint x: 117, endPoint y: 110, distance: 55.6
click at [117, 110] on div "$ 82,500.01 Total" at bounding box center [148, 109] width 79 height 17
copy div "82,500.01"
click at [62, 12] on div "Grass RetailCo L..." at bounding box center [42, 12] width 43 height 7
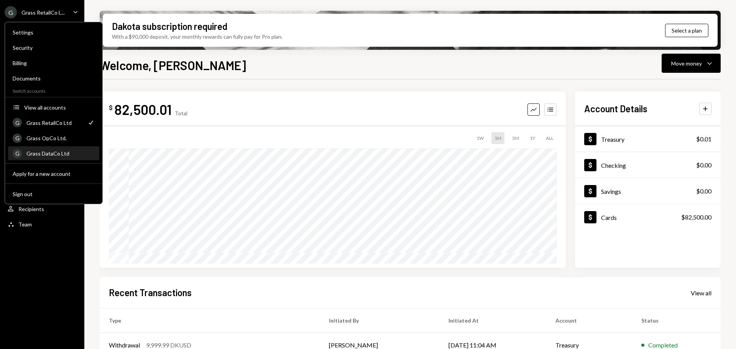
click at [51, 153] on div "Grass DataCo Ltd" at bounding box center [60, 153] width 68 height 7
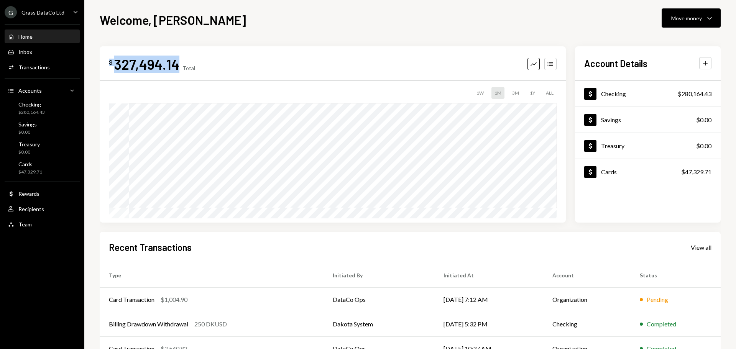
drag, startPoint x: 156, startPoint y: 64, endPoint x: 109, endPoint y: 63, distance: 46.8
click at [109, 63] on div "$ 327,494.14" at bounding box center [144, 64] width 71 height 17
copy div "$ 327,494.14"
